Goal: Task Accomplishment & Management: Manage account settings

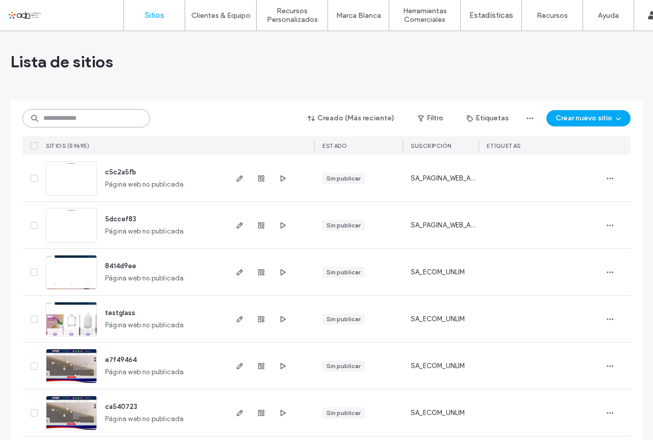
click at [111, 113] on input at bounding box center [86, 118] width 128 height 18
paste input "*********"
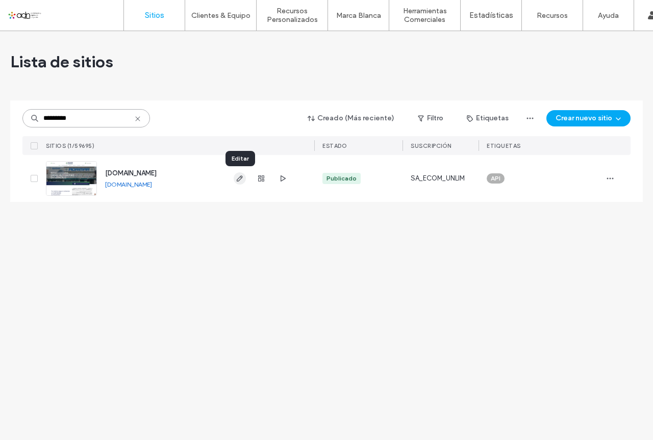
type input "*********"
click at [240, 180] on use "button" at bounding box center [240, 178] width 6 height 6
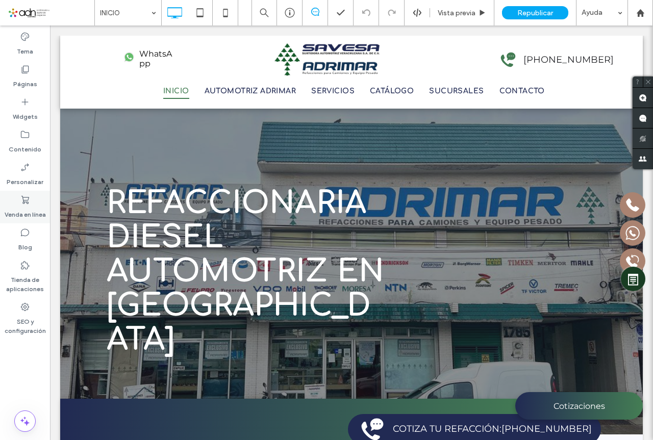
click at [25, 209] on label "Venda en línea" at bounding box center [25, 212] width 41 height 14
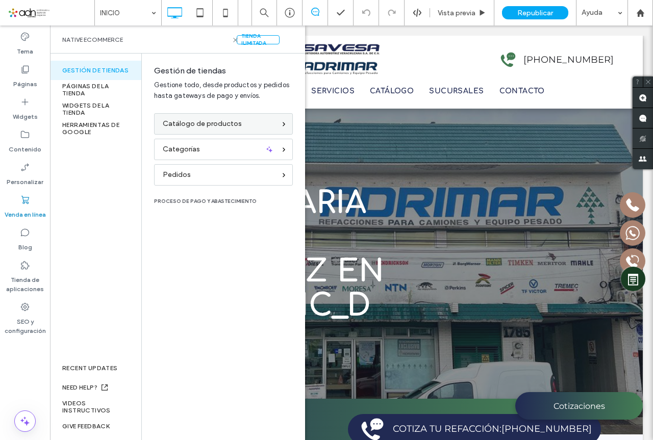
click at [208, 121] on span "Catálogo de productos" at bounding box center [202, 123] width 79 height 11
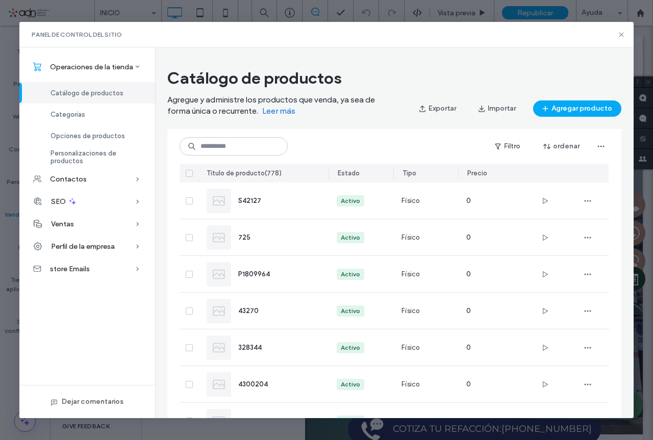
click at [189, 174] on icon at bounding box center [189, 173] width 4 height 3
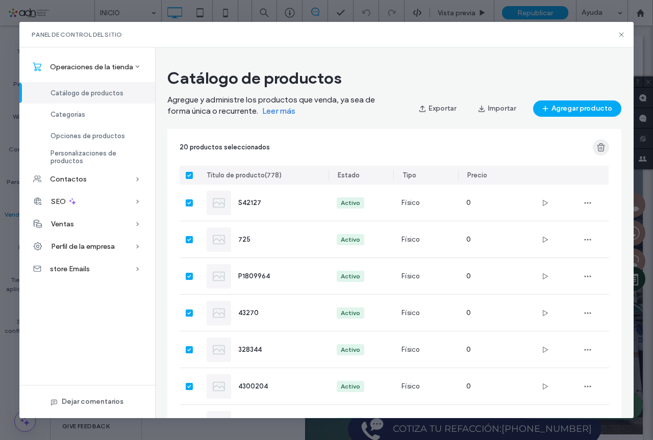
click at [601, 148] on use "button" at bounding box center [601, 147] width 8 height 8
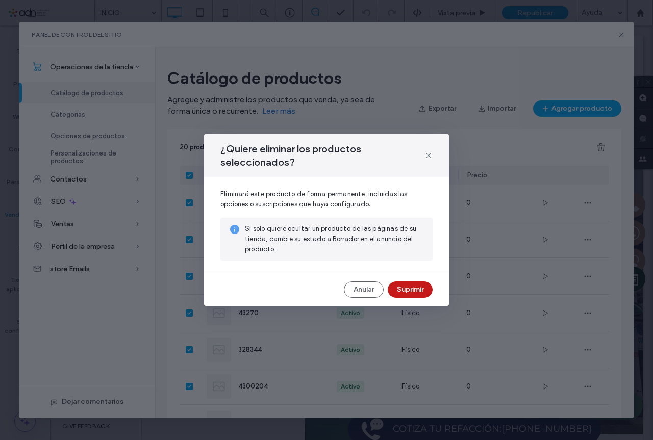
click at [418, 284] on button "Suprimir" at bounding box center [410, 290] width 45 height 16
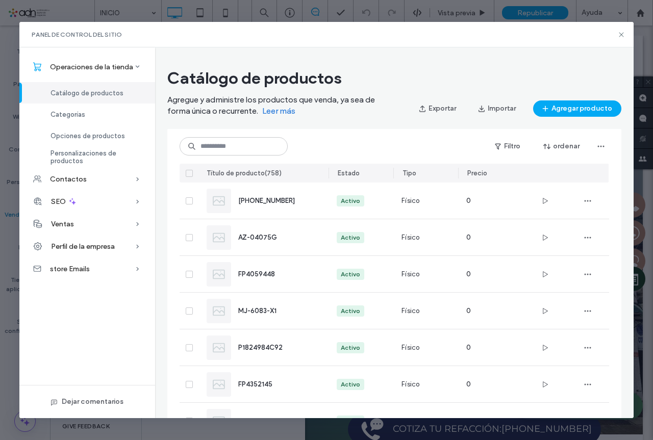
click at [187, 172] on icon at bounding box center [189, 173] width 4 height 3
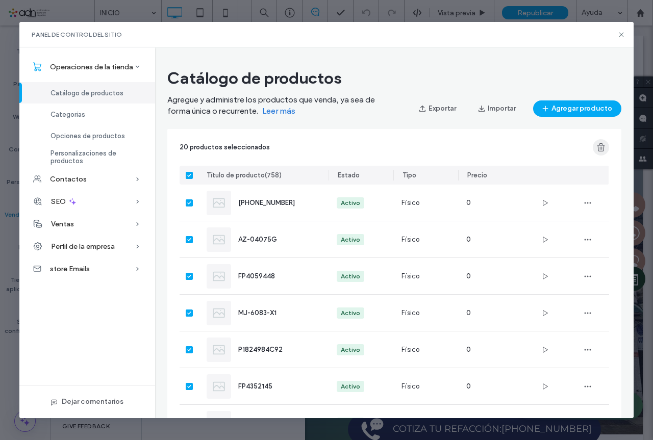
click at [601, 147] on icon "button" at bounding box center [601, 147] width 10 height 10
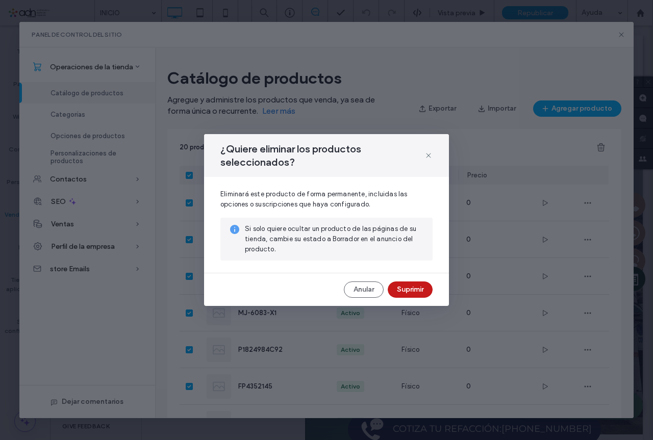
click at [419, 289] on button "Suprimir" at bounding box center [410, 290] width 45 height 16
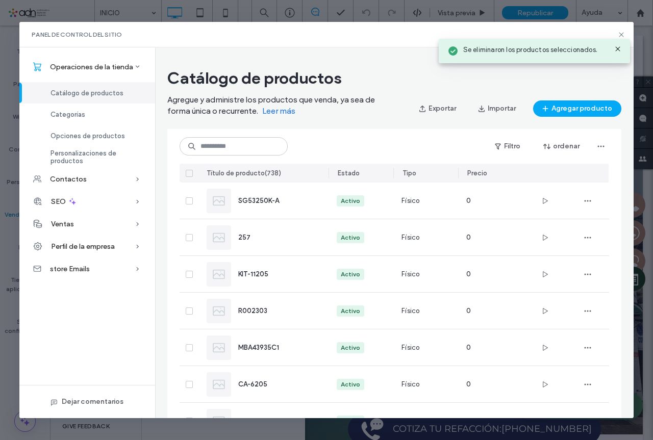
click at [188, 173] on icon at bounding box center [189, 173] width 4 height 3
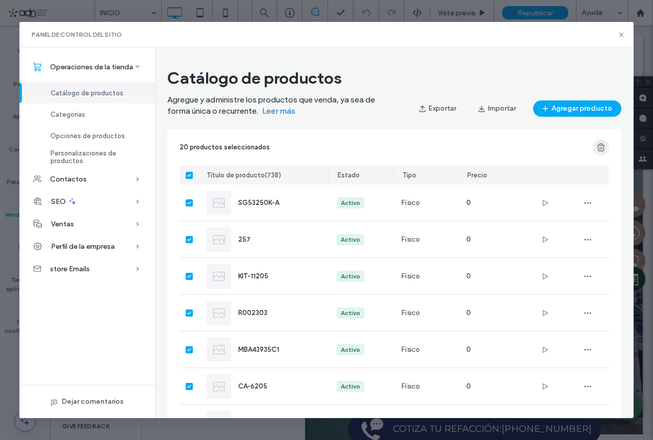
click at [604, 149] on use "button" at bounding box center [601, 147] width 8 height 8
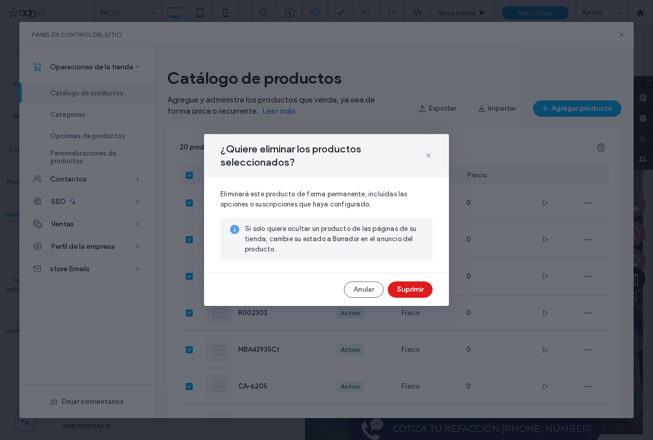
click at [413, 284] on button "Suprimir" at bounding box center [410, 290] width 45 height 16
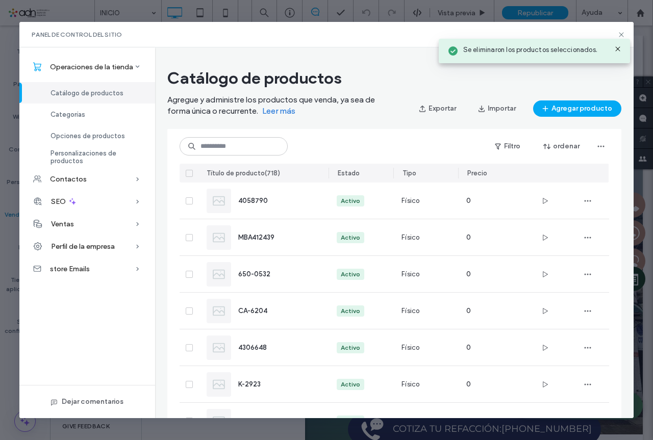
click at [189, 173] on icon at bounding box center [189, 173] width 4 height 3
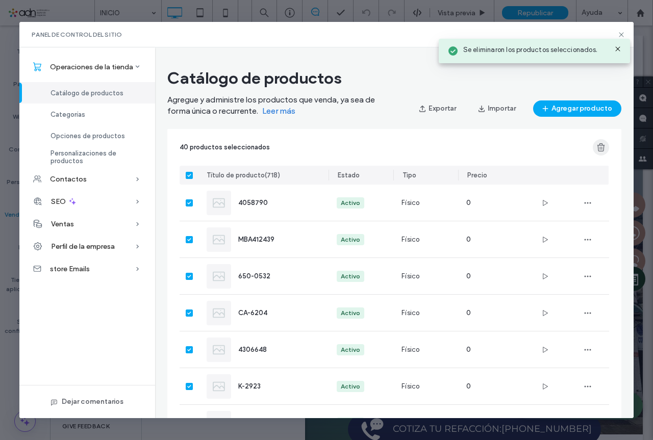
click at [604, 147] on icon "button" at bounding box center [601, 147] width 10 height 10
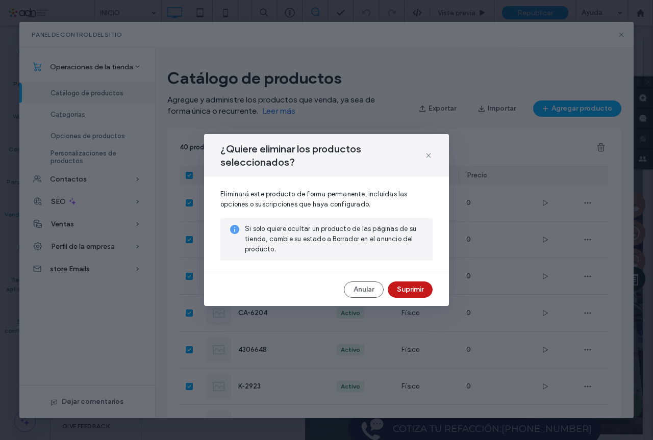
click at [404, 284] on button "Suprimir" at bounding box center [410, 290] width 45 height 16
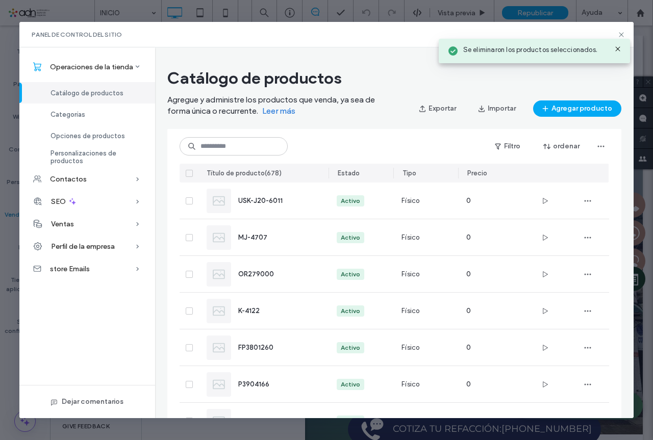
click at [186, 172] on span at bounding box center [189, 173] width 7 height 7
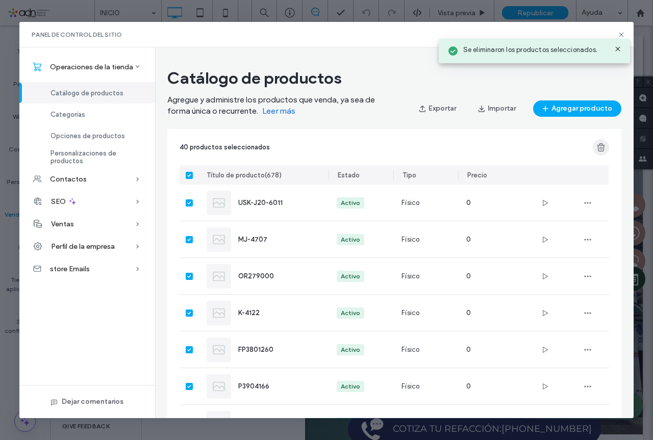
click at [604, 146] on use "button" at bounding box center [601, 147] width 8 height 8
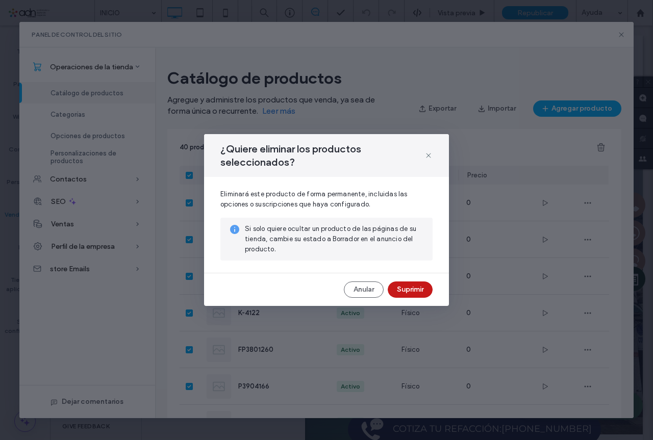
click at [409, 288] on button "Suprimir" at bounding box center [410, 290] width 45 height 16
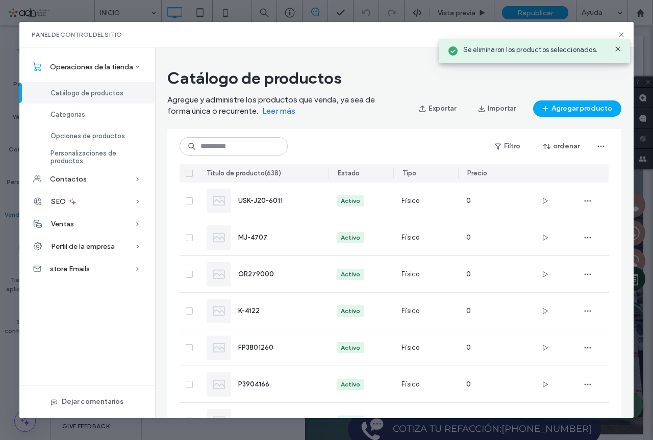
click at [189, 172] on icon at bounding box center [189, 173] width 4 height 3
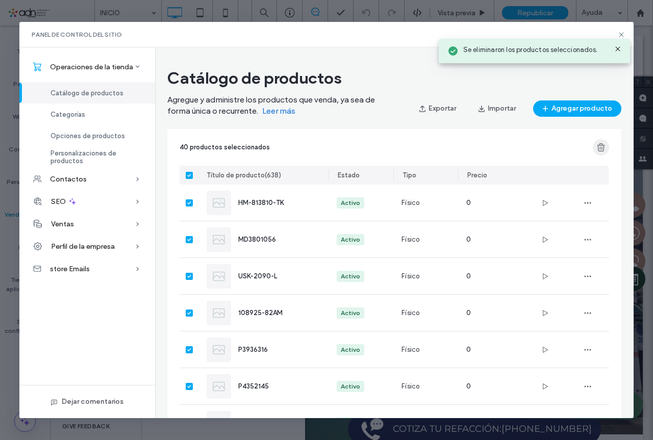
click at [598, 148] on use "button" at bounding box center [601, 147] width 8 height 8
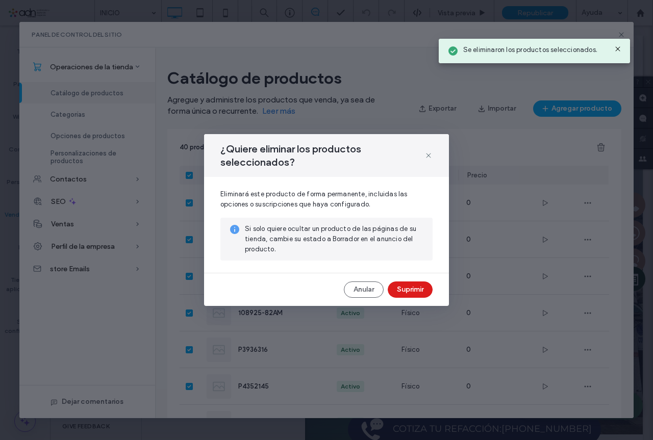
click at [402, 285] on button "Suprimir" at bounding box center [410, 290] width 45 height 16
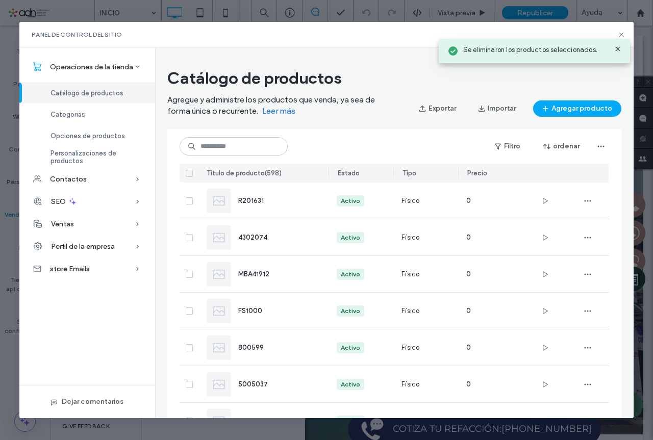
click at [191, 169] on div at bounding box center [189, 173] width 19 height 19
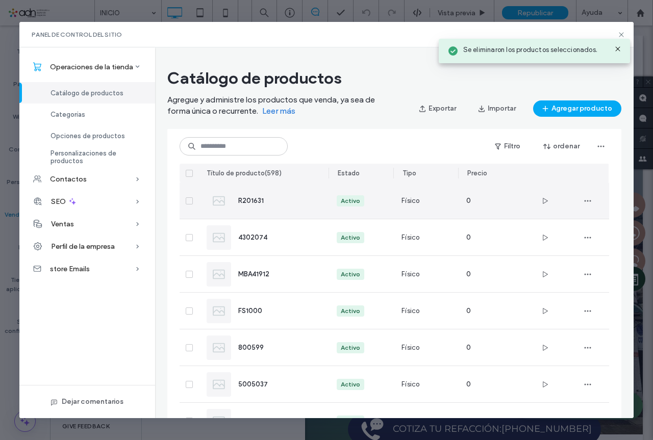
click at [189, 172] on icon at bounding box center [189, 173] width 4 height 3
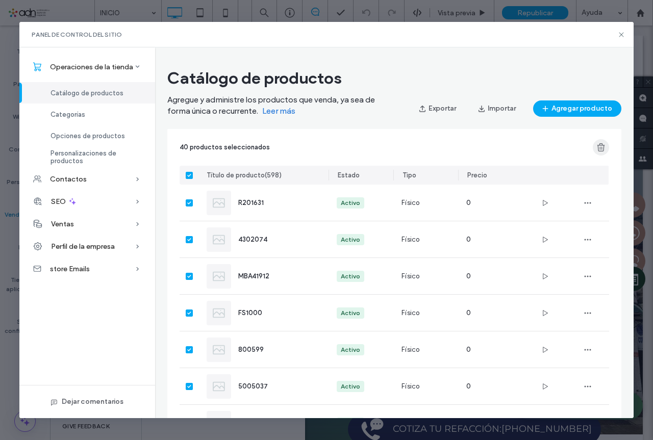
click at [597, 149] on icon "button" at bounding box center [601, 147] width 10 height 10
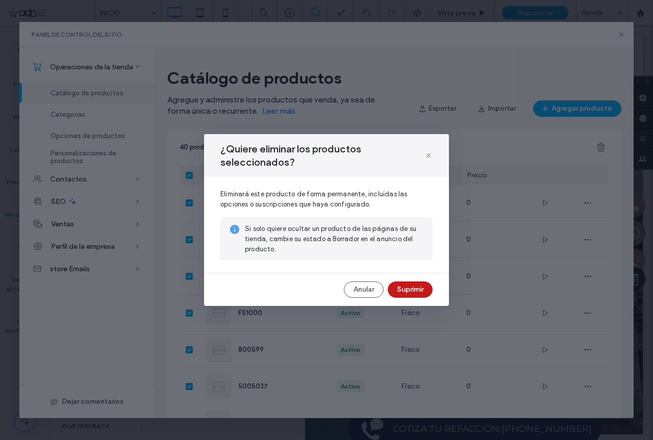
click at [411, 290] on button "Suprimir" at bounding box center [410, 290] width 45 height 16
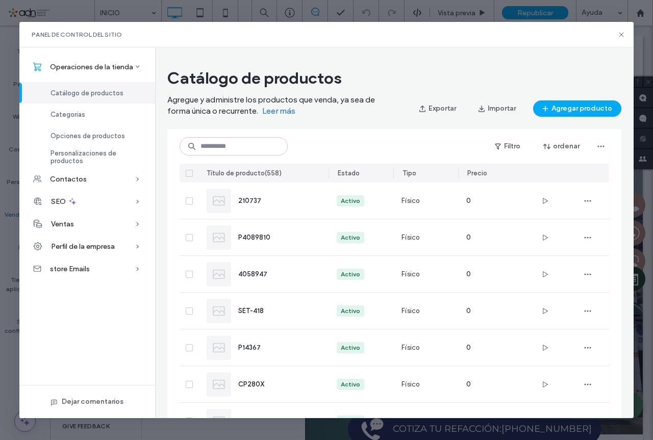
click at [190, 174] on icon at bounding box center [189, 173] width 4 height 3
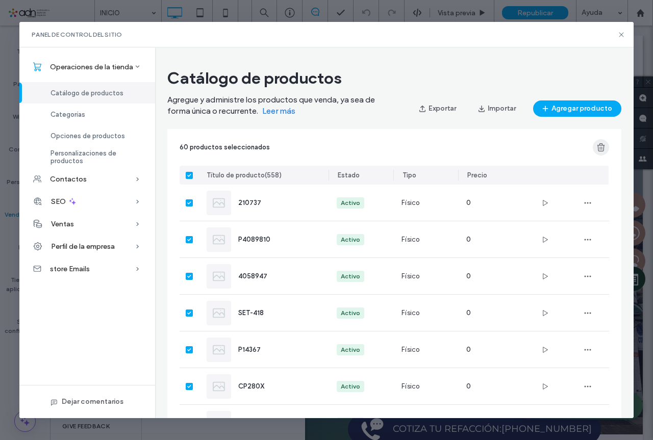
click at [604, 149] on icon "button" at bounding box center [601, 147] width 10 height 10
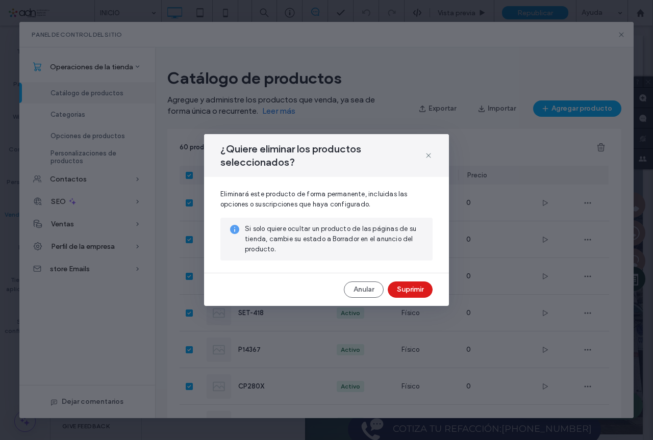
click at [405, 282] on button "Suprimir" at bounding box center [410, 290] width 45 height 16
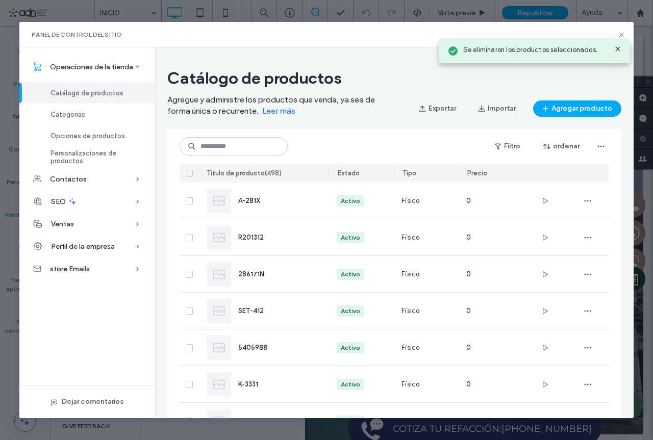
click at [191, 174] on icon at bounding box center [189, 173] width 4 height 3
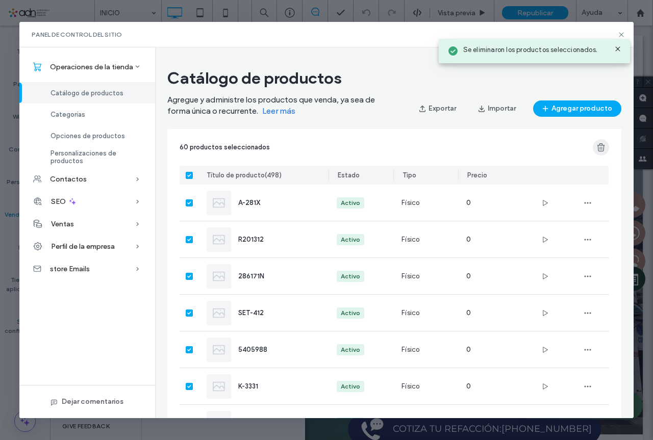
click at [601, 150] on icon "button" at bounding box center [601, 147] width 10 height 10
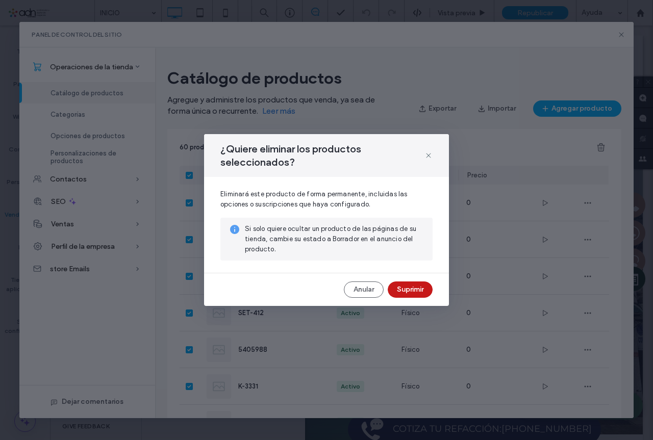
click at [412, 284] on button "Suprimir" at bounding box center [410, 290] width 45 height 16
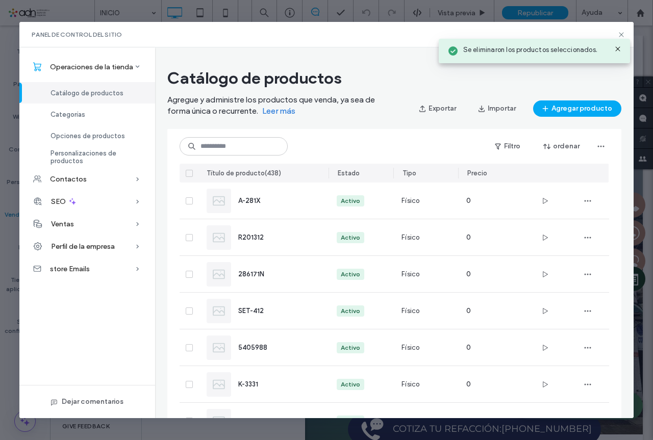
click at [189, 172] on icon at bounding box center [189, 173] width 4 height 3
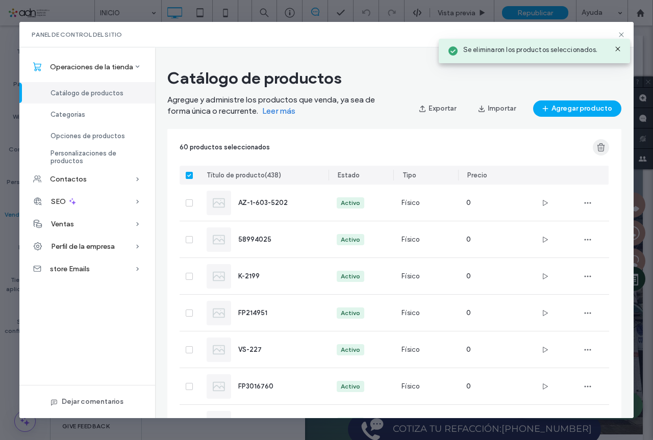
click at [600, 145] on icon "button" at bounding box center [601, 147] width 10 height 10
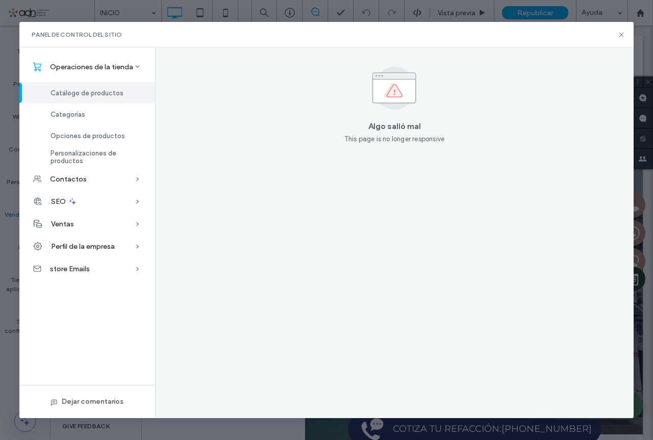
click at [97, 92] on span "Catálogo de productos" at bounding box center [87, 93] width 73 height 8
click at [620, 34] on icon at bounding box center [621, 35] width 8 height 8
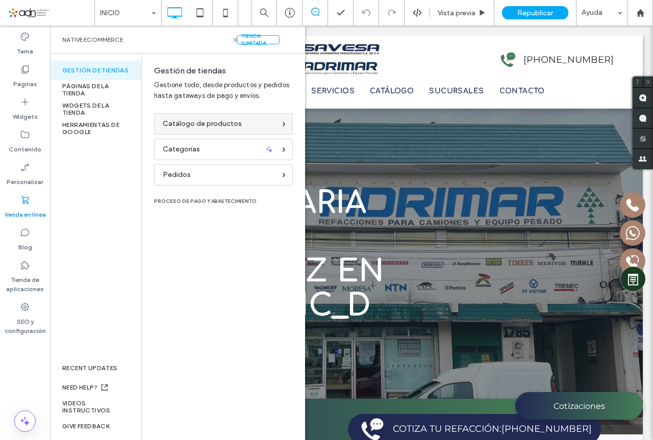
click at [226, 124] on span "Catálogo de productos" at bounding box center [202, 123] width 79 height 11
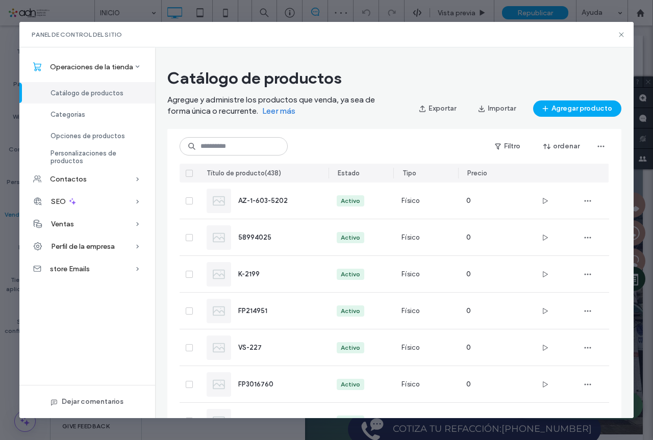
click at [187, 174] on icon at bounding box center [189, 173] width 4 height 3
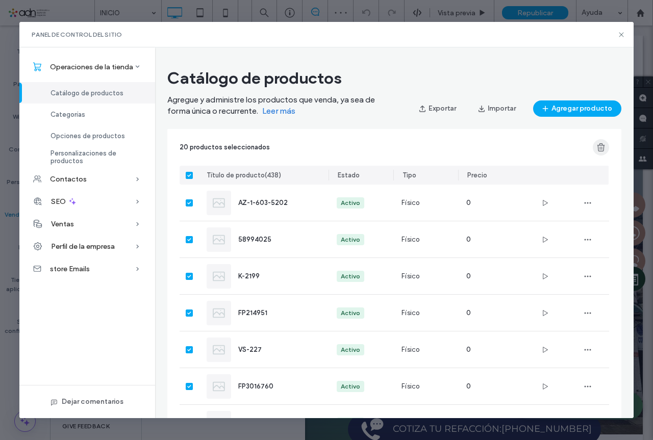
click at [599, 144] on icon "button" at bounding box center [601, 147] width 10 height 10
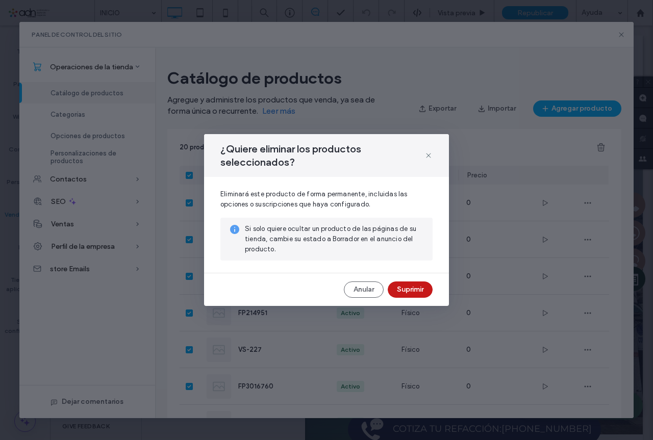
click at [424, 286] on button "Suprimir" at bounding box center [410, 290] width 45 height 16
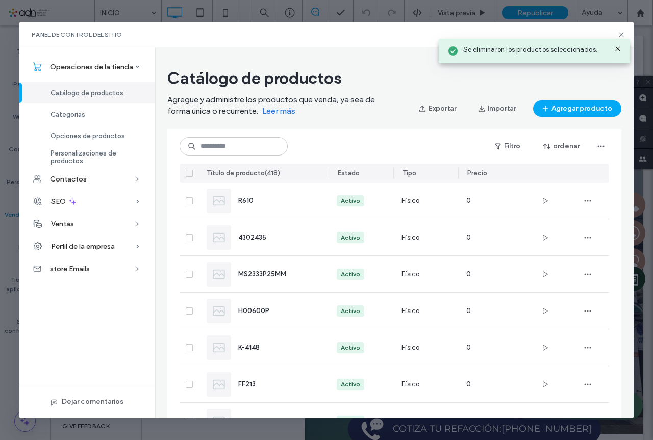
click at [188, 174] on icon at bounding box center [189, 173] width 4 height 3
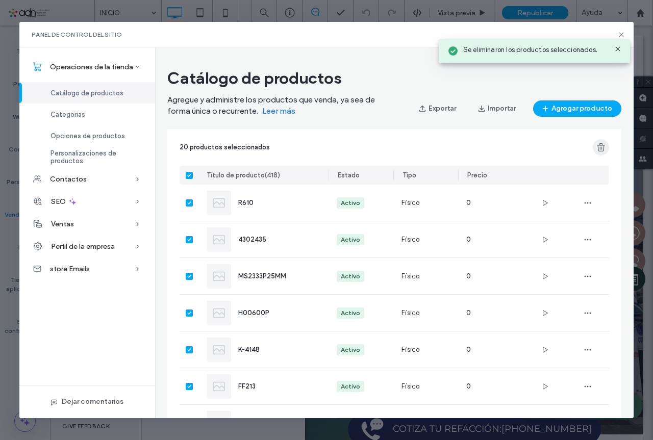
click at [605, 145] on icon "button" at bounding box center [601, 147] width 10 height 10
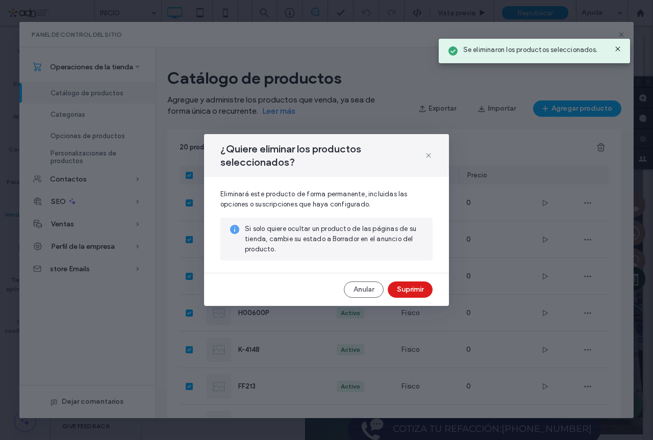
click at [411, 283] on button "Suprimir" at bounding box center [410, 290] width 45 height 16
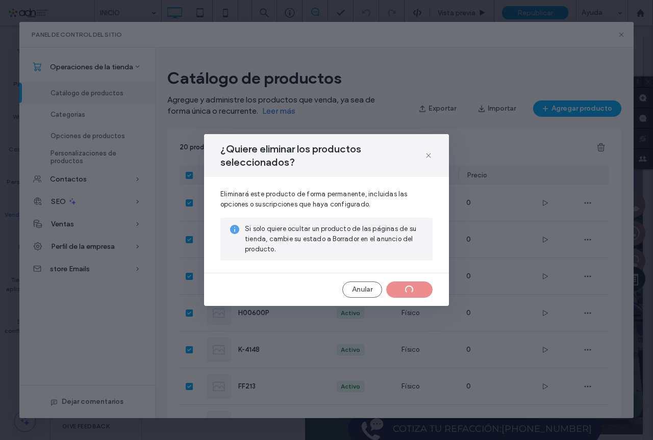
click at [191, 173] on span at bounding box center [189, 175] width 7 height 7
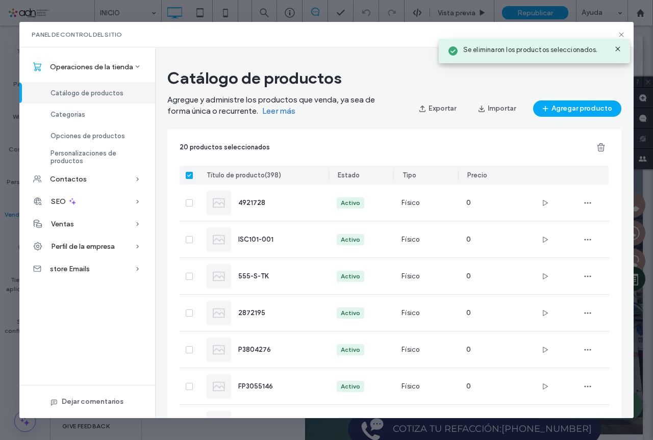
click at [600, 146] on icon "button" at bounding box center [601, 147] width 10 height 10
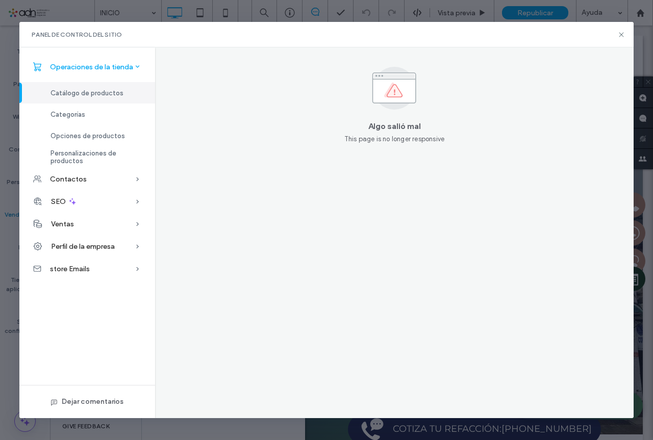
click at [93, 69] on span "Operaciones de la tienda" at bounding box center [91, 67] width 83 height 9
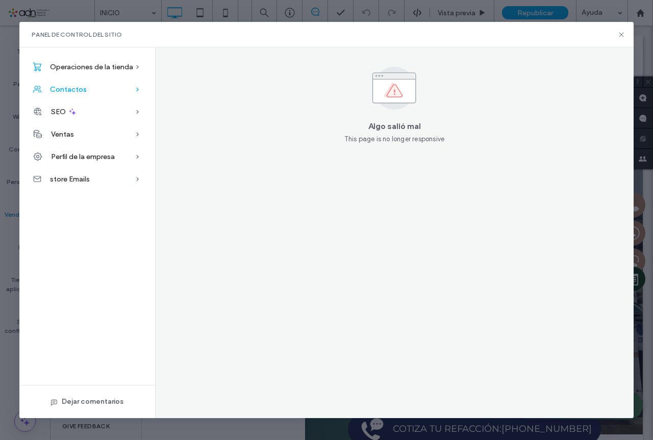
click at [84, 89] on span "Contactos" at bounding box center [68, 89] width 37 height 9
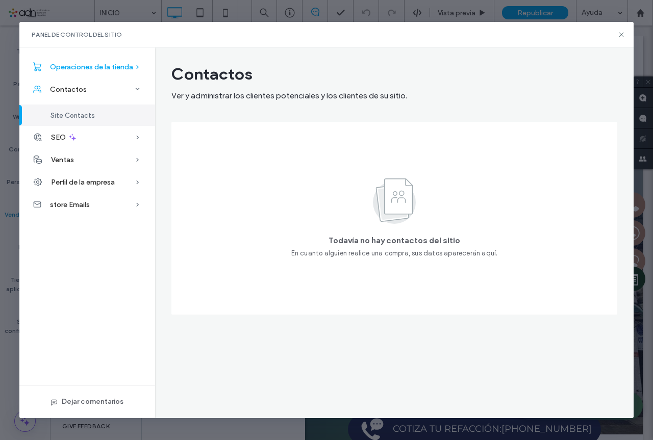
click at [87, 66] on span "Operaciones de la tienda" at bounding box center [91, 67] width 83 height 9
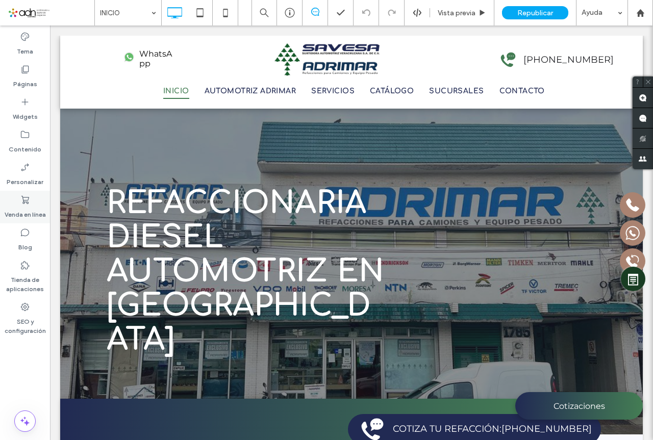
click at [30, 212] on label "Venda en línea" at bounding box center [25, 212] width 41 height 14
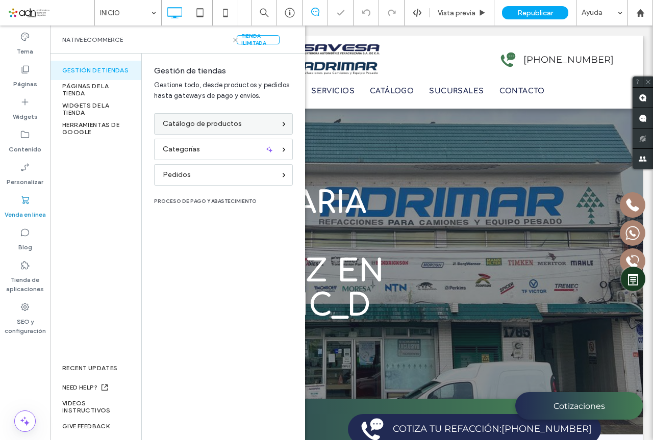
click at [219, 121] on span "Catálogo de productos" at bounding box center [202, 123] width 79 height 11
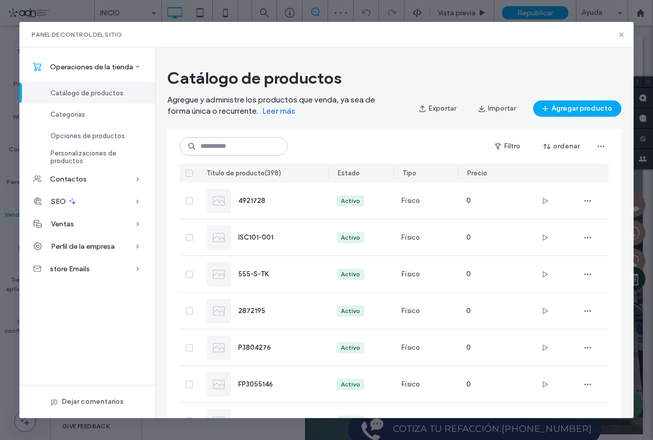
click at [189, 175] on span at bounding box center [189, 173] width 7 height 7
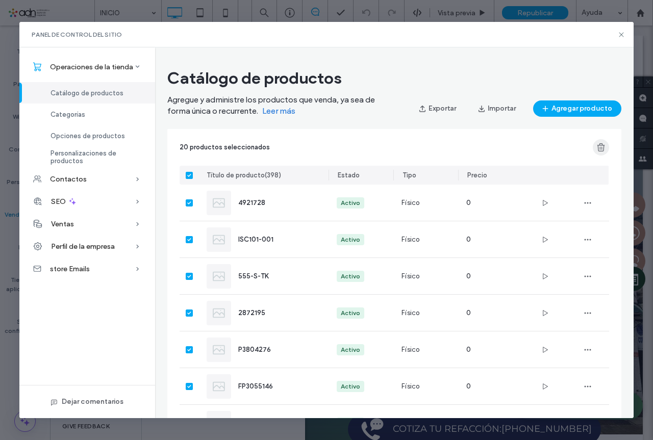
click at [600, 147] on use "button" at bounding box center [601, 147] width 8 height 8
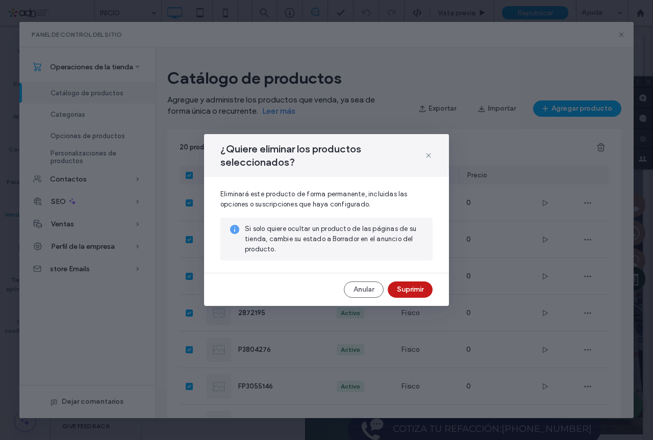
click at [402, 283] on button "Suprimir" at bounding box center [410, 290] width 45 height 16
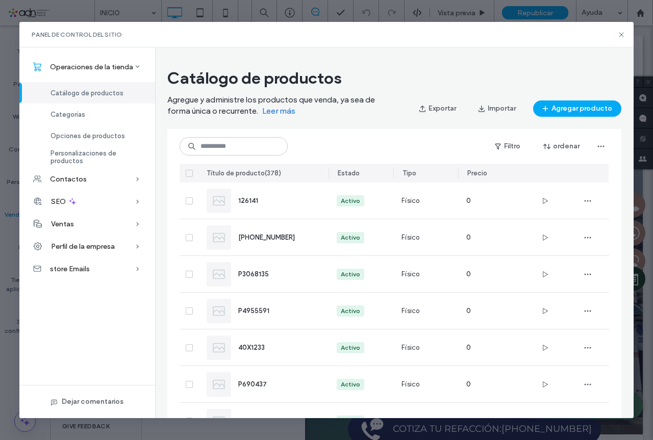
click at [189, 172] on icon at bounding box center [189, 173] width 4 height 3
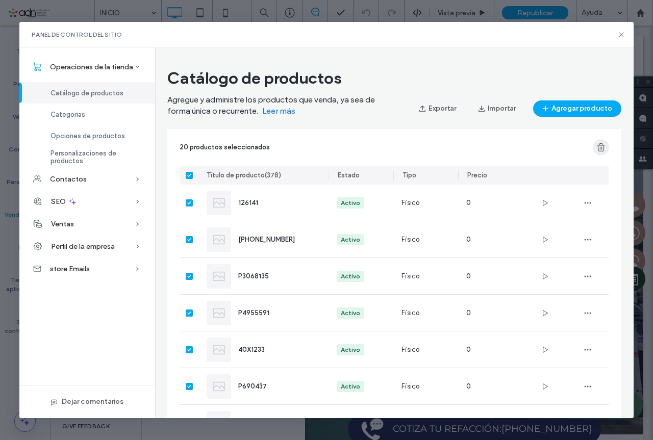
click at [602, 148] on icon "button" at bounding box center [601, 147] width 10 height 10
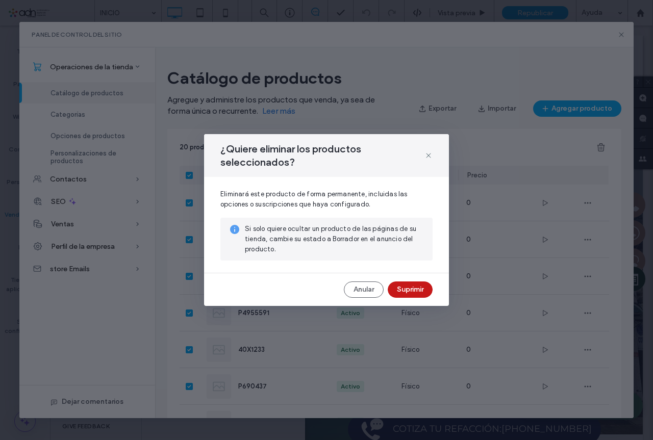
click at [403, 284] on button "Suprimir" at bounding box center [410, 290] width 45 height 16
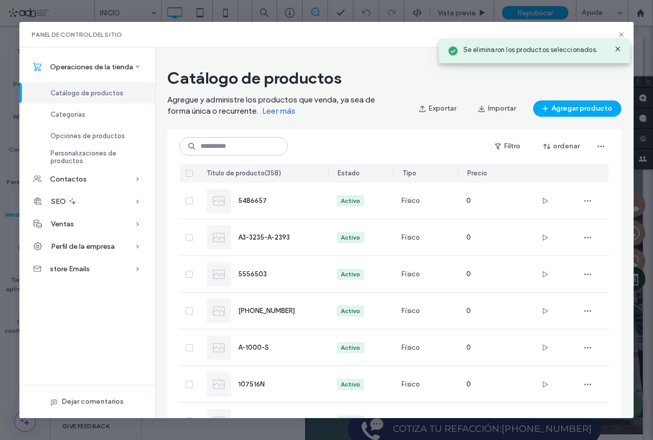
click at [189, 173] on icon at bounding box center [189, 173] width 4 height 3
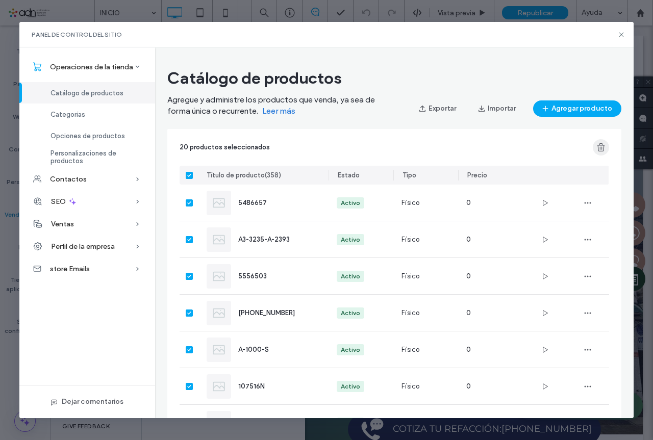
click at [600, 147] on use "button" at bounding box center [601, 147] width 8 height 8
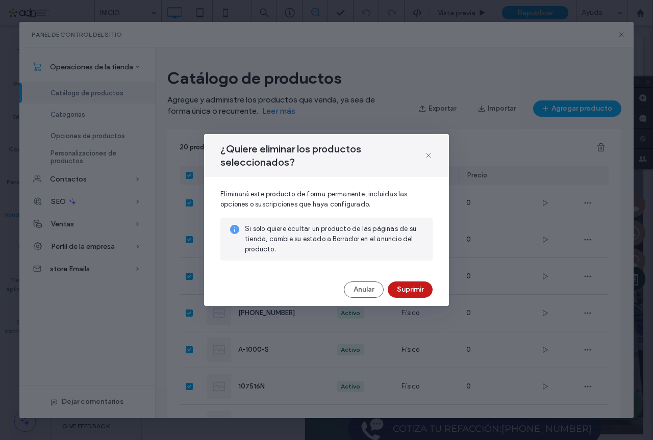
click at [413, 285] on button "Suprimir" at bounding box center [410, 290] width 45 height 16
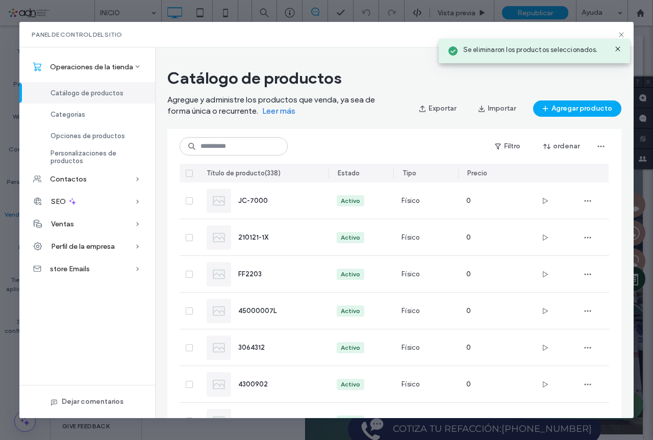
click at [188, 175] on span at bounding box center [189, 173] width 7 height 7
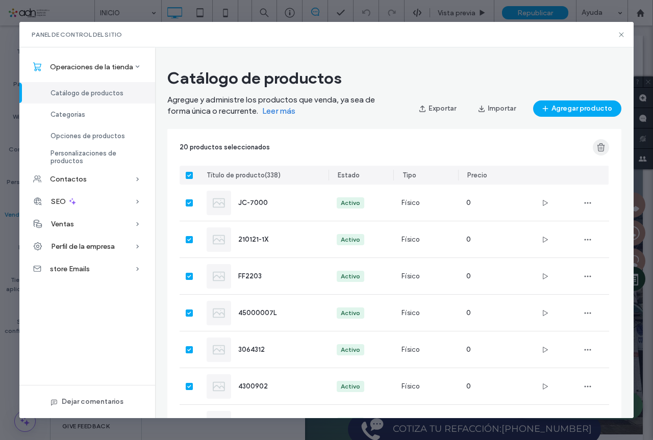
click at [600, 148] on use "button" at bounding box center [601, 147] width 8 height 8
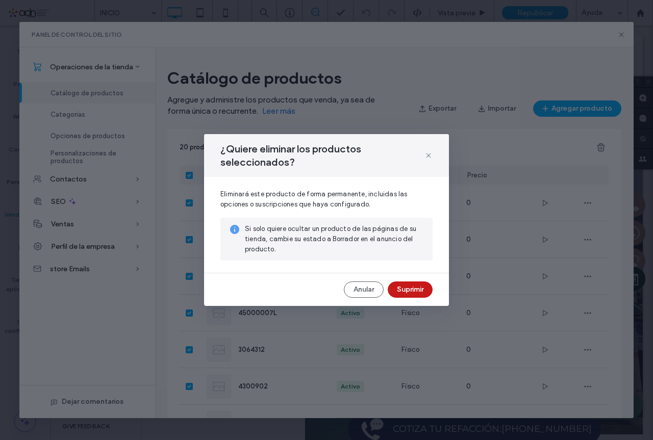
click at [403, 289] on button "Suprimir" at bounding box center [410, 290] width 45 height 16
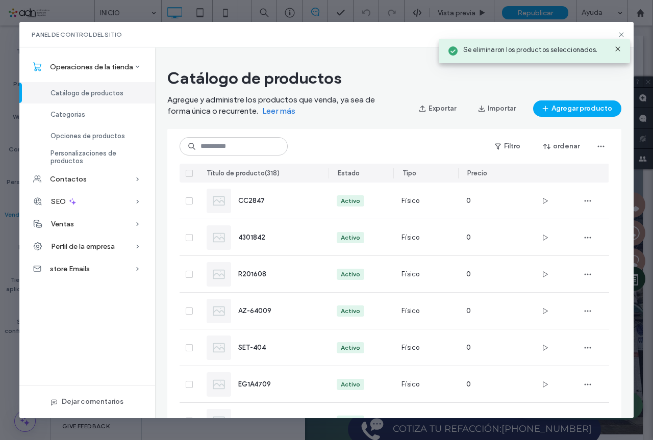
click at [188, 175] on span at bounding box center [189, 173] width 7 height 7
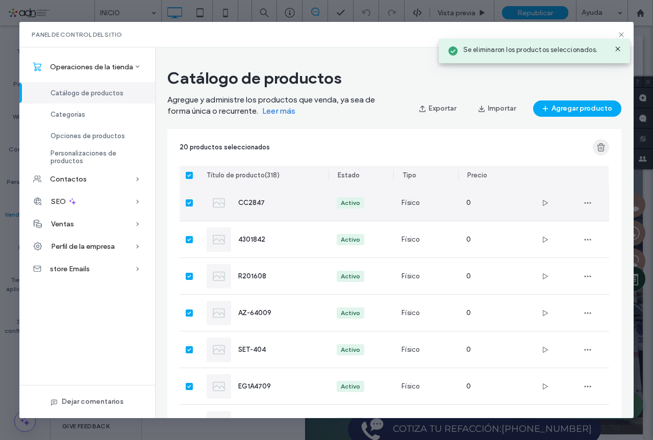
click at [604, 148] on icon "button" at bounding box center [601, 147] width 10 height 10
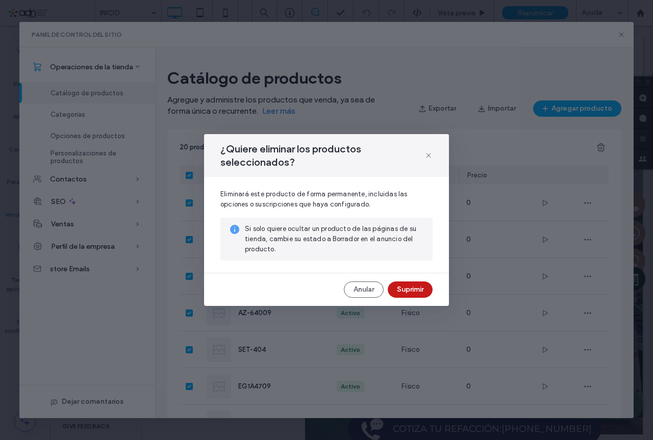
click at [415, 283] on button "Suprimir" at bounding box center [410, 290] width 45 height 16
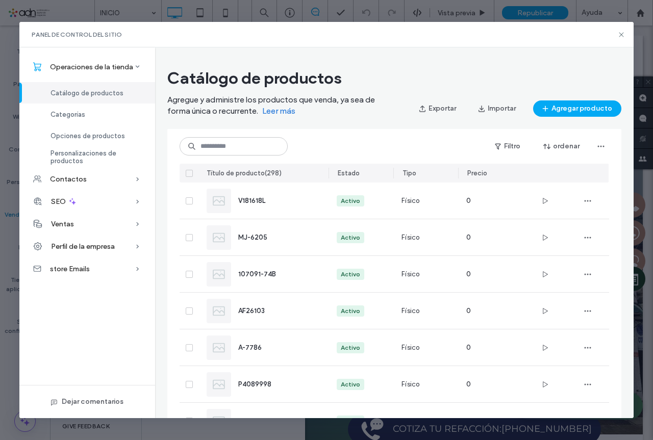
click at [188, 173] on icon at bounding box center [189, 173] width 4 height 3
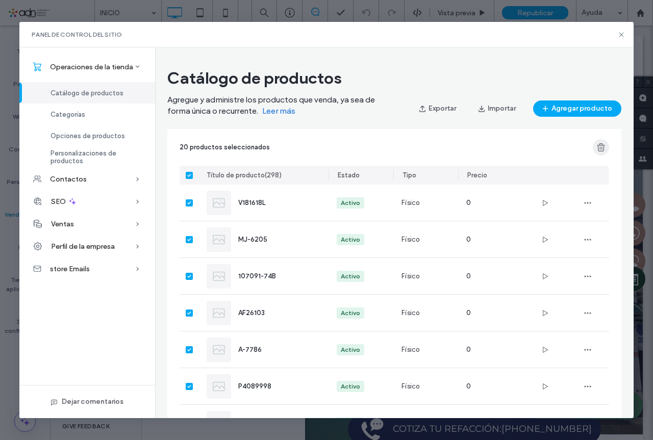
click at [602, 147] on icon "button" at bounding box center [601, 147] width 10 height 10
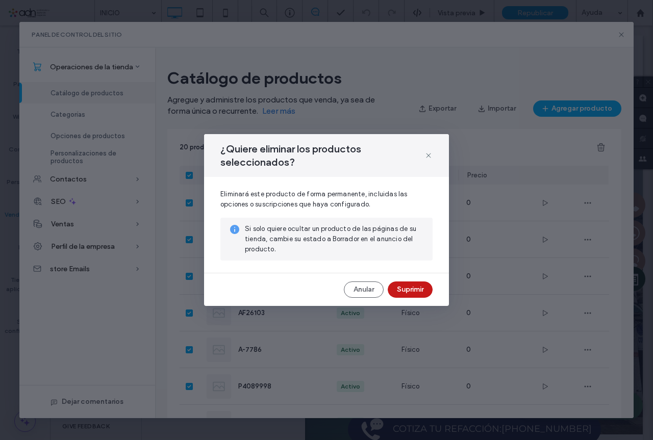
click at [414, 288] on button "Suprimir" at bounding box center [410, 290] width 45 height 16
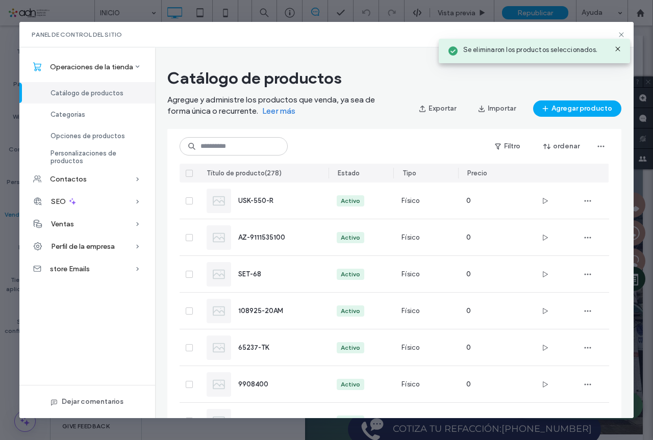
click at [188, 172] on icon at bounding box center [189, 173] width 4 height 3
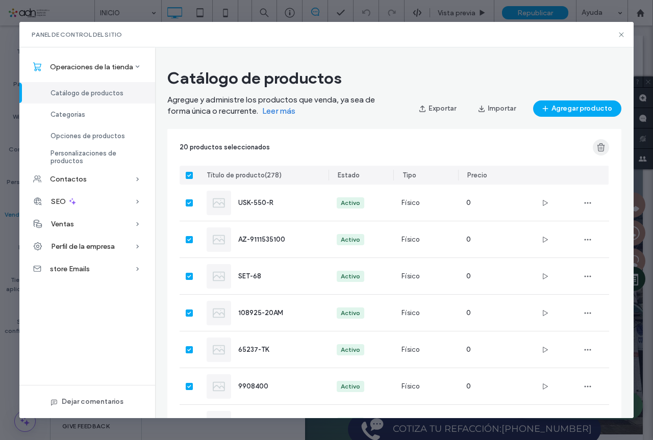
click at [599, 148] on icon "button" at bounding box center [601, 147] width 10 height 10
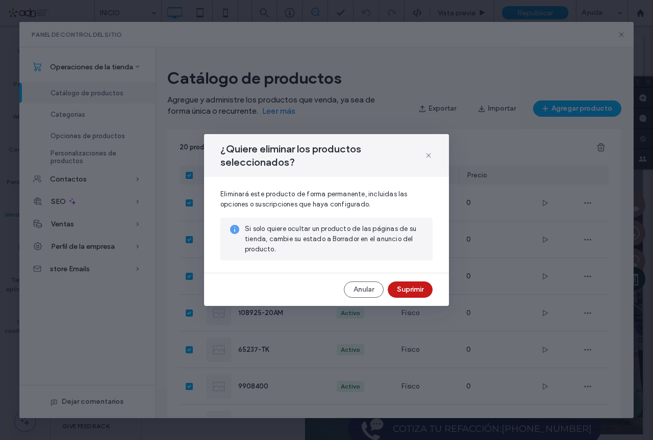
click at [404, 284] on button "Suprimir" at bounding box center [410, 290] width 45 height 16
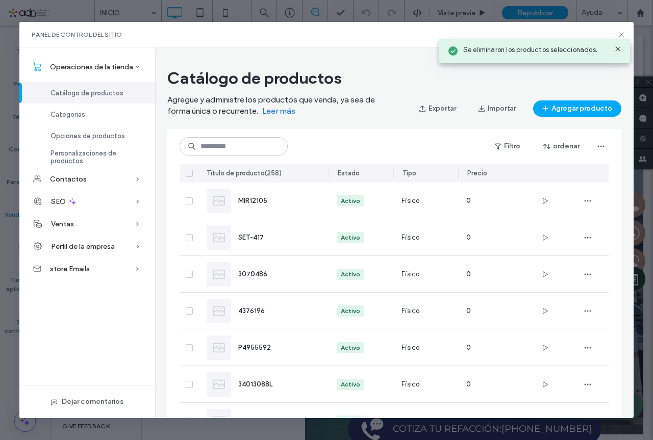
click at [191, 174] on icon at bounding box center [189, 173] width 4 height 3
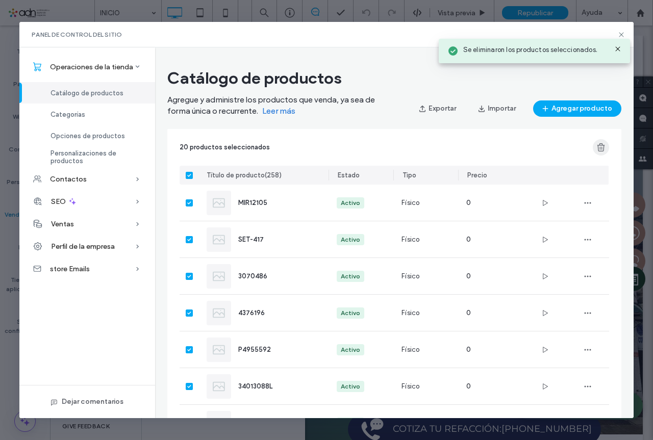
click at [601, 149] on use "button" at bounding box center [601, 147] width 8 height 8
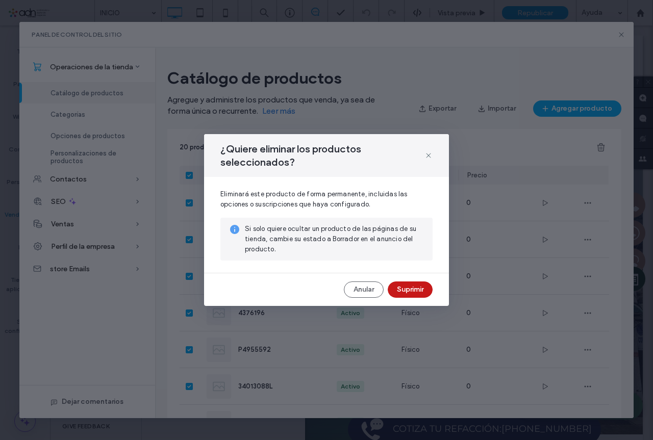
click at [419, 284] on button "Suprimir" at bounding box center [410, 290] width 45 height 16
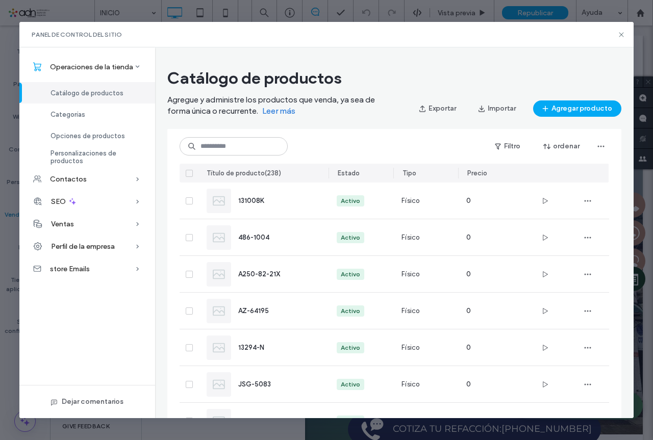
click at [190, 175] on span at bounding box center [189, 173] width 7 height 7
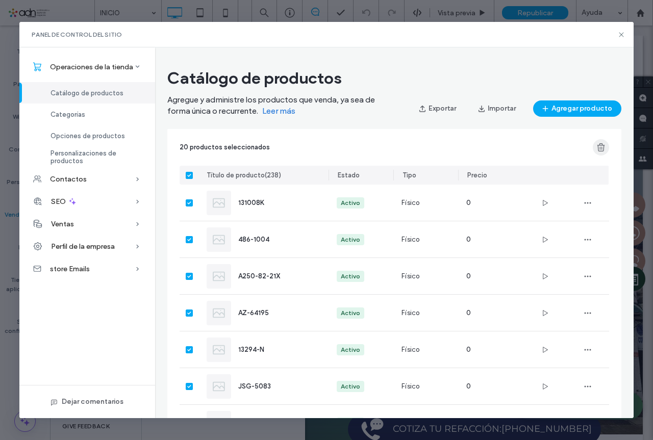
click at [603, 147] on icon "button" at bounding box center [601, 147] width 10 height 10
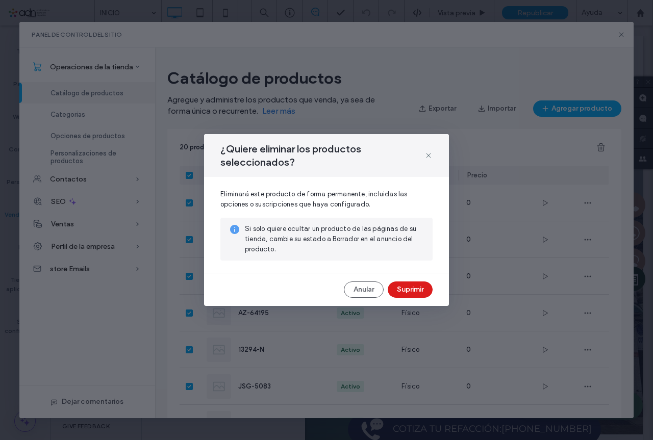
click at [408, 287] on button "Suprimir" at bounding box center [410, 290] width 45 height 16
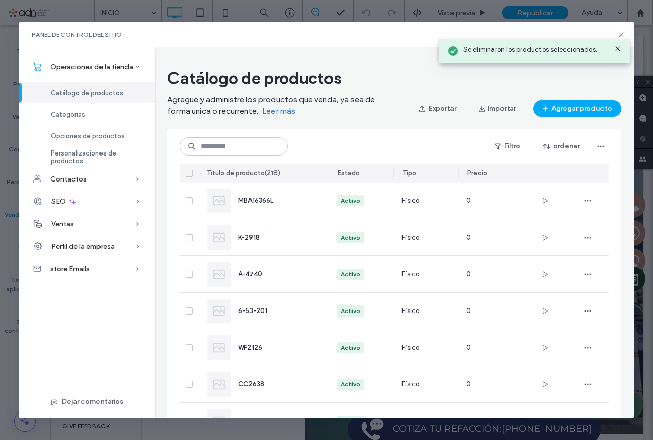
click at [191, 174] on icon at bounding box center [189, 173] width 4 height 3
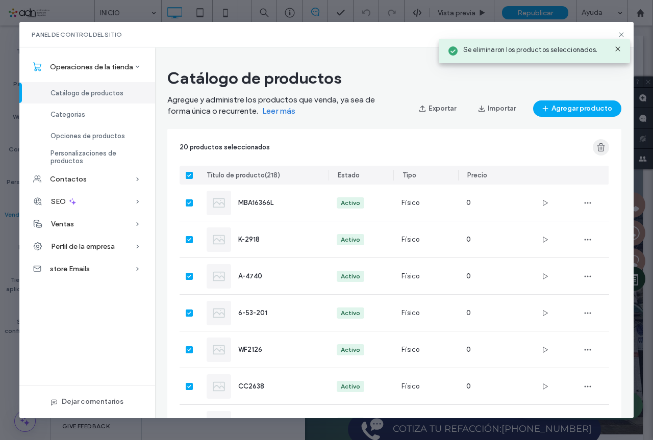
click at [601, 148] on icon "button" at bounding box center [601, 147] width 10 height 10
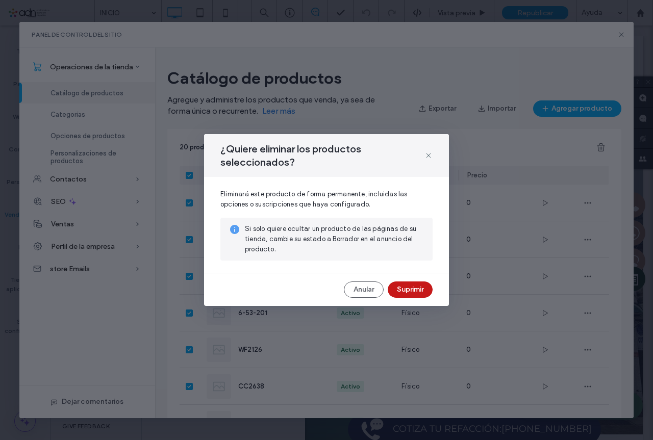
click at [411, 286] on button "Suprimir" at bounding box center [410, 290] width 45 height 16
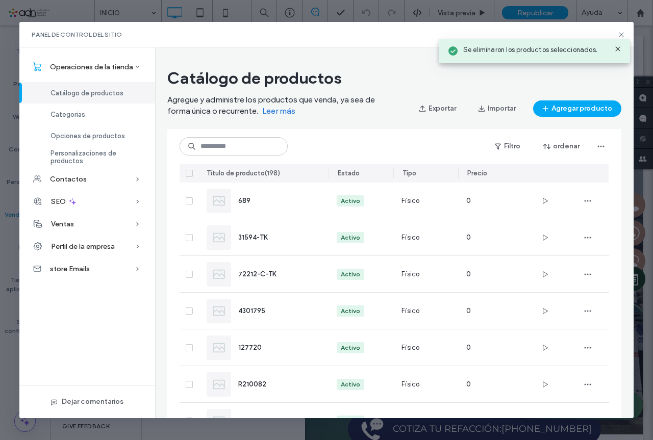
click at [187, 175] on span at bounding box center [189, 173] width 7 height 7
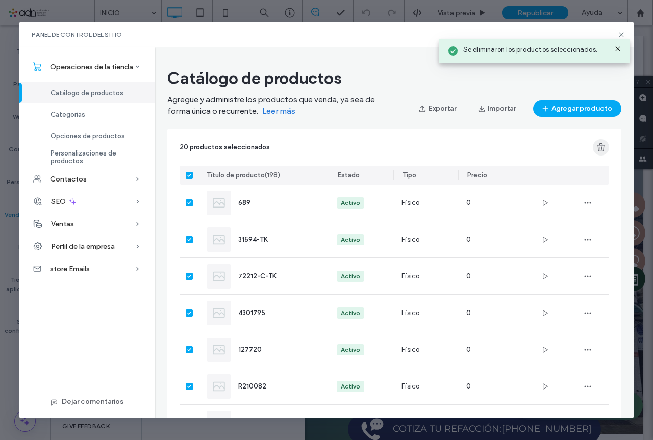
click at [601, 149] on use "button" at bounding box center [601, 147] width 8 height 8
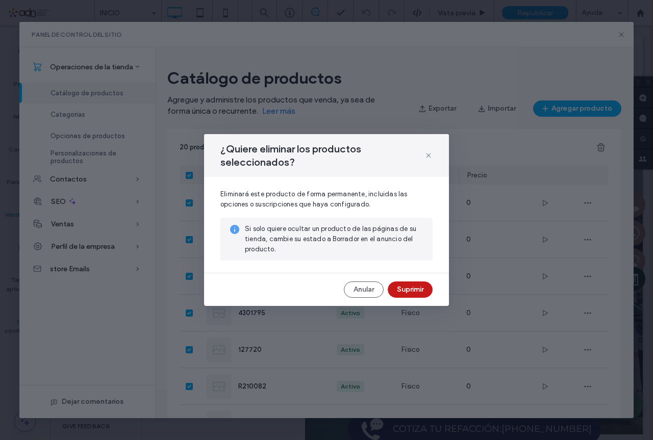
click at [409, 284] on button "Suprimir" at bounding box center [410, 290] width 45 height 16
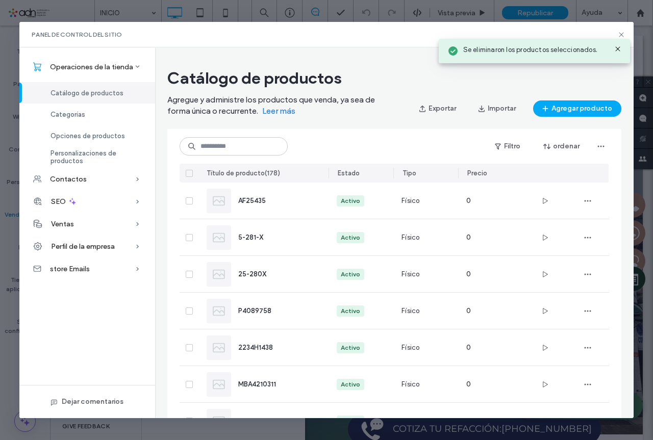
drag, startPoint x: 189, startPoint y: 171, endPoint x: 427, endPoint y: 177, distance: 237.8
click at [189, 172] on icon at bounding box center [189, 173] width 4 height 3
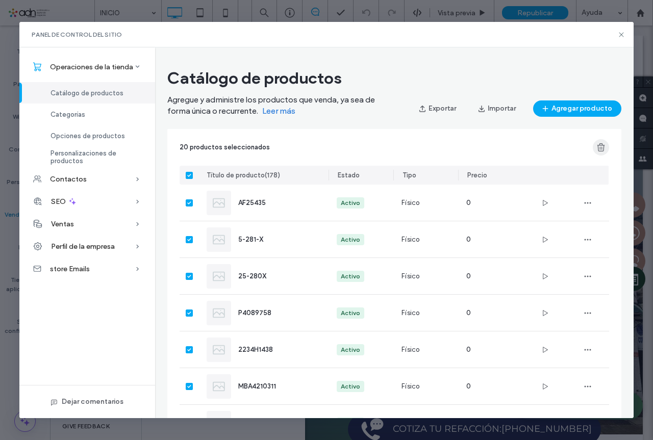
click at [604, 146] on icon "button" at bounding box center [601, 147] width 10 height 10
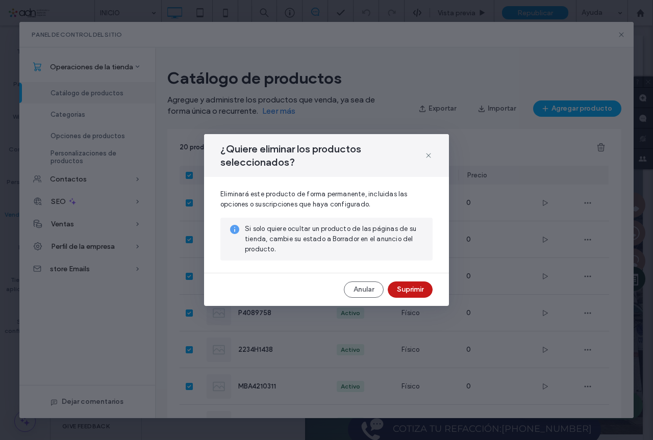
click at [402, 289] on button "Suprimir" at bounding box center [410, 290] width 45 height 16
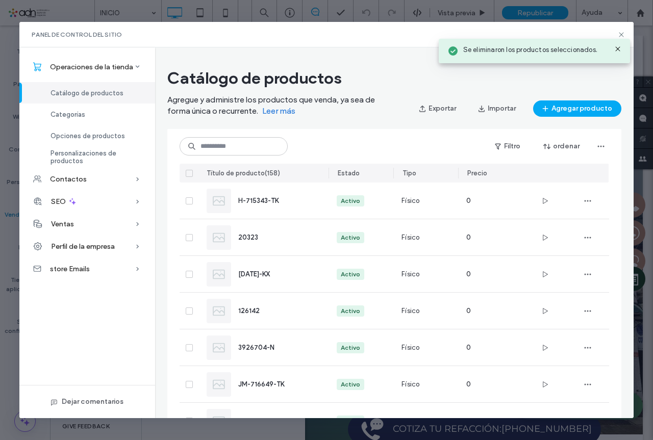
click at [191, 175] on span at bounding box center [189, 173] width 7 height 7
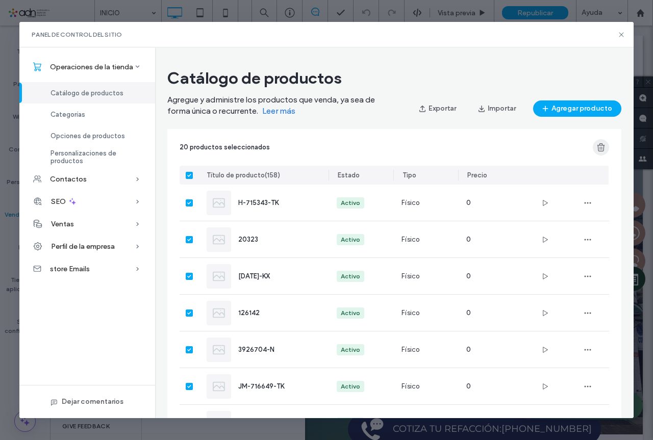
click at [605, 149] on icon "button" at bounding box center [601, 147] width 10 height 10
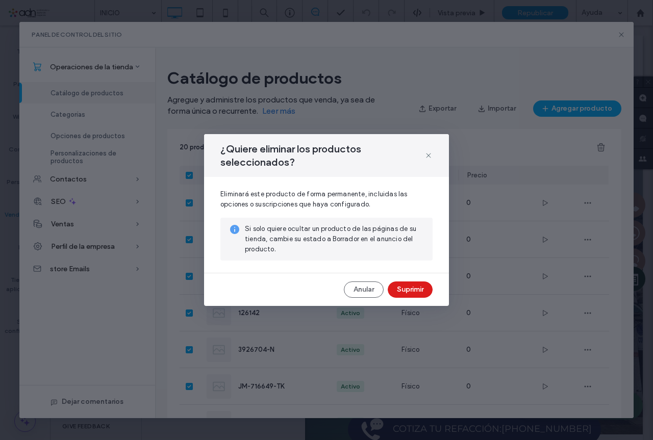
drag, startPoint x: 420, startPoint y: 288, endPoint x: 413, endPoint y: 287, distance: 7.3
click at [420, 288] on button "Suprimir" at bounding box center [410, 290] width 45 height 16
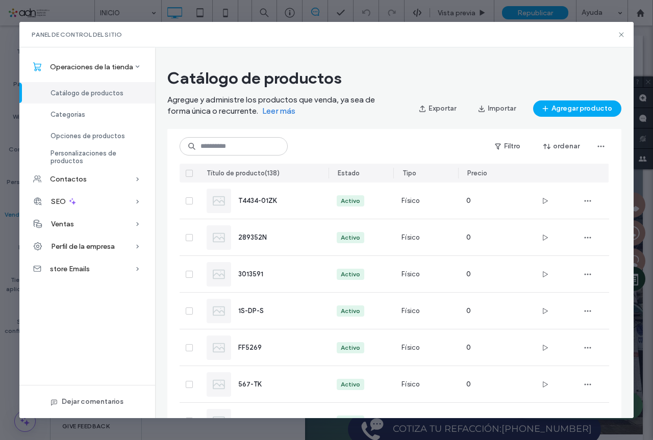
click at [190, 175] on span at bounding box center [189, 173] width 7 height 7
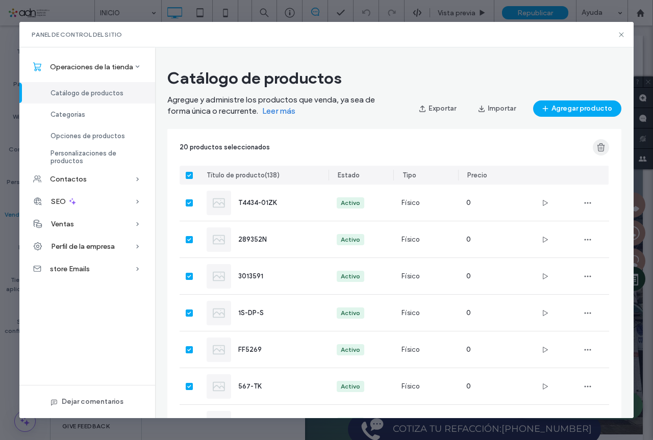
click at [606, 147] on span "button" at bounding box center [601, 147] width 16 height 16
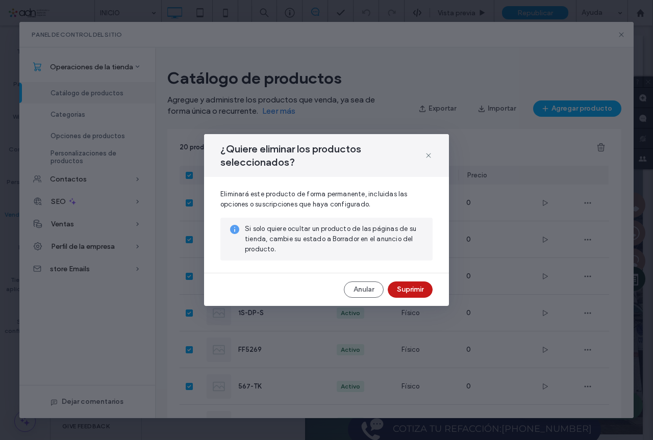
click at [403, 289] on button "Suprimir" at bounding box center [410, 290] width 45 height 16
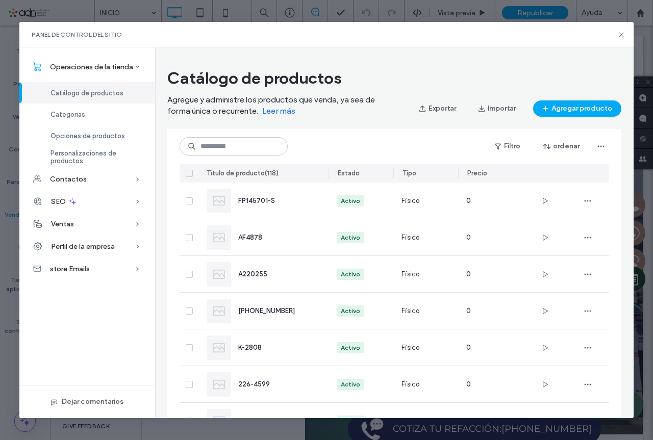
click at [190, 175] on span at bounding box center [189, 173] width 7 height 7
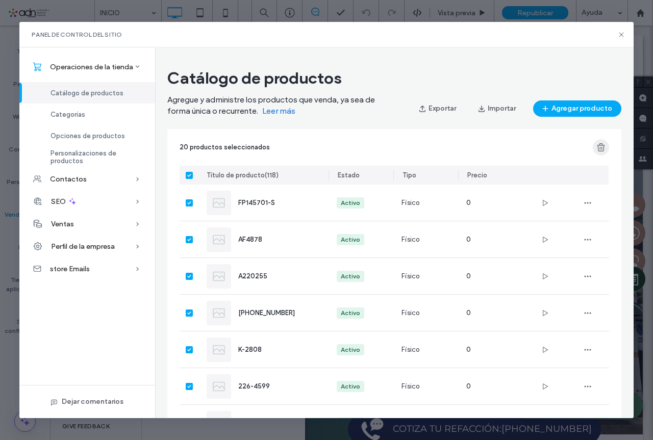
click at [598, 147] on icon "button" at bounding box center [601, 147] width 10 height 10
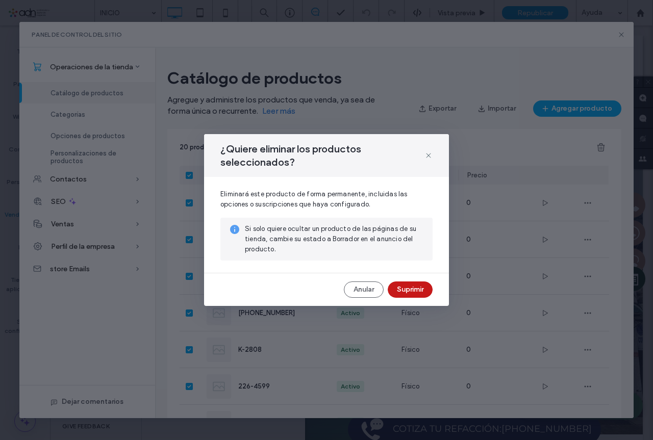
drag, startPoint x: 412, startPoint y: 285, endPoint x: 404, endPoint y: 263, distance: 23.4
click at [411, 285] on button "Suprimir" at bounding box center [410, 290] width 45 height 16
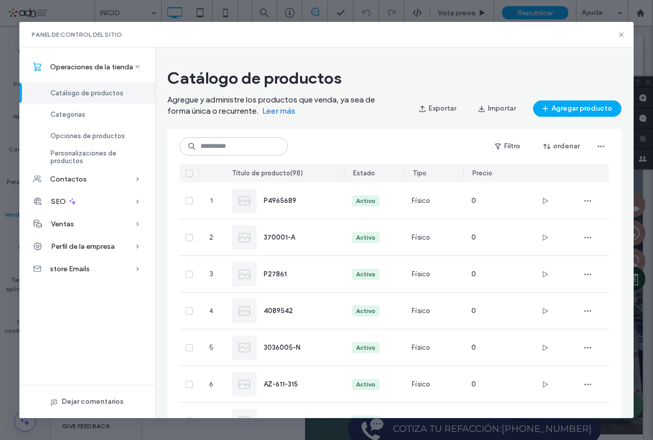
click at [190, 173] on icon at bounding box center [189, 173] width 4 height 3
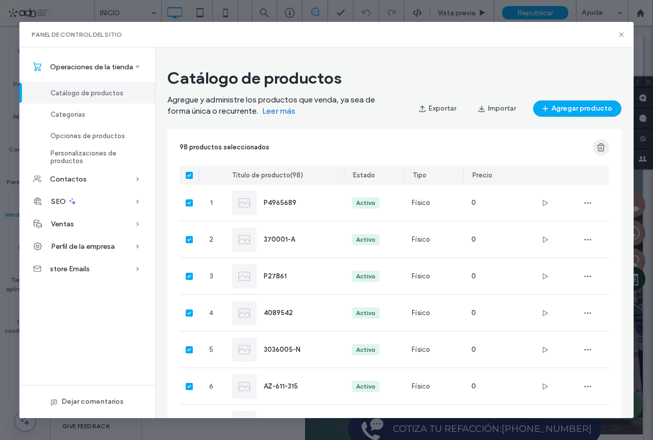
click at [600, 145] on icon "button" at bounding box center [601, 147] width 10 height 10
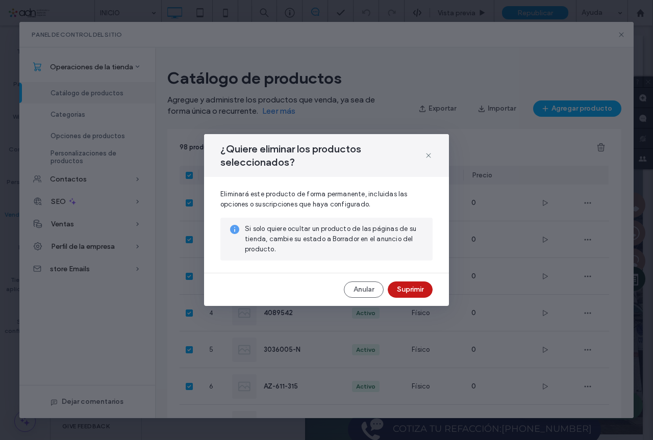
click at [400, 284] on button "Suprimir" at bounding box center [410, 290] width 45 height 16
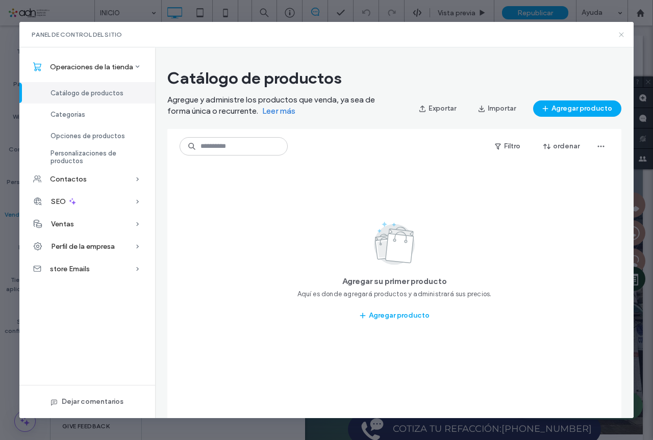
drag, startPoint x: 623, startPoint y: 35, endPoint x: 536, endPoint y: 19, distance: 89.2
click at [623, 35] on icon at bounding box center [621, 35] width 8 height 8
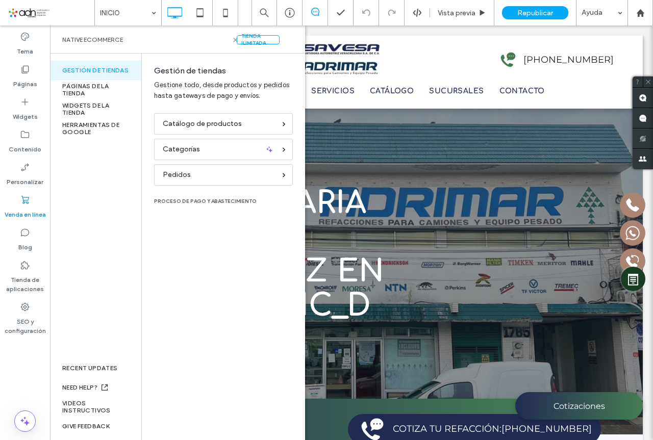
click at [27, 198] on icon at bounding box center [25, 200] width 10 height 10
click at [213, 125] on span "Catálogo de productos" at bounding box center [202, 123] width 79 height 11
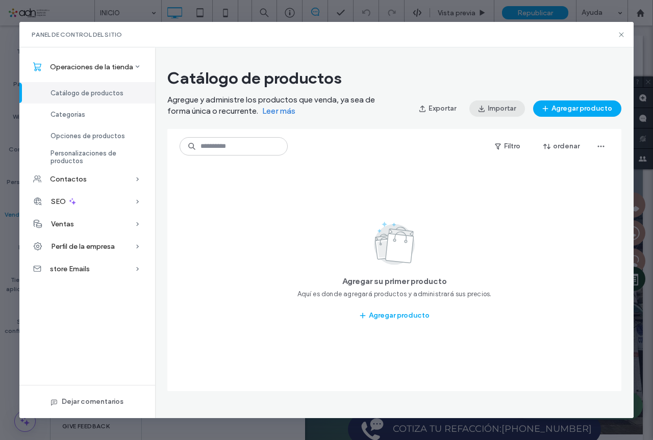
click at [508, 112] on button "Importar" at bounding box center [497, 109] width 56 height 16
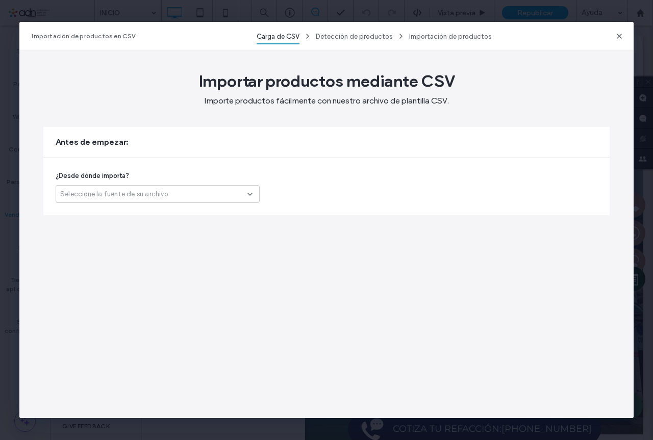
click at [152, 195] on span "Seleccione la fuente de su archivo" at bounding box center [114, 194] width 108 height 10
click at [107, 214] on span "Otra plataforma" at bounding box center [86, 212] width 53 height 10
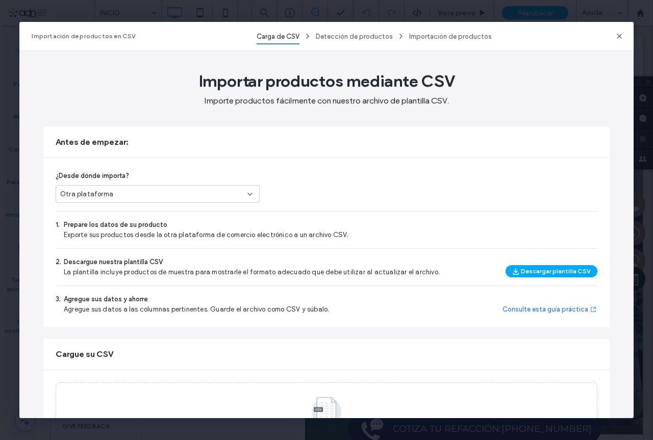
scroll to position [70, 0]
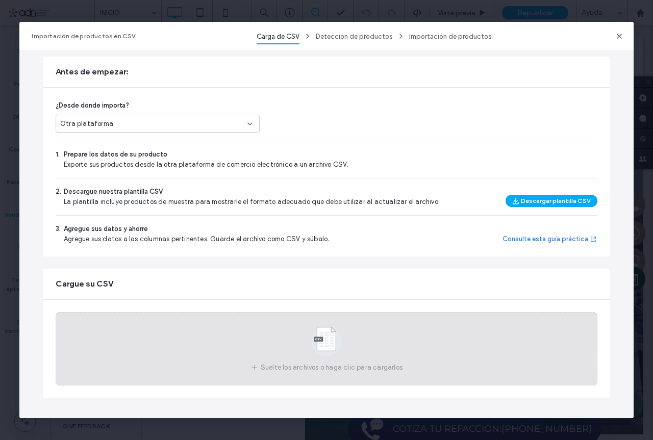
click at [319, 338] on use at bounding box center [327, 342] width 30 height 30
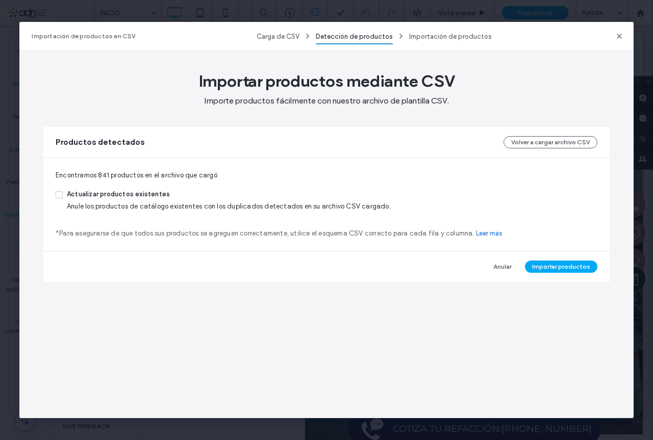
scroll to position [0, 0]
click at [61, 195] on span at bounding box center [59, 194] width 7 height 7
click at [61, 208] on label "Actualizar productos existentes Anule los productos de catálogo existentes con …" at bounding box center [223, 200] width 335 height 22
click at [558, 268] on button "Importar productos" at bounding box center [561, 267] width 72 height 12
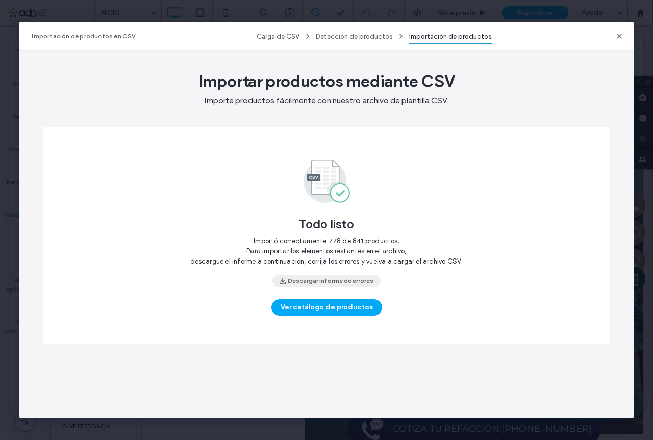
click at [321, 279] on button "Descargar informe de errores" at bounding box center [326, 281] width 108 height 12
click at [617, 33] on icon "button" at bounding box center [619, 36] width 8 height 8
